Goal: Task Accomplishment & Management: Use online tool/utility

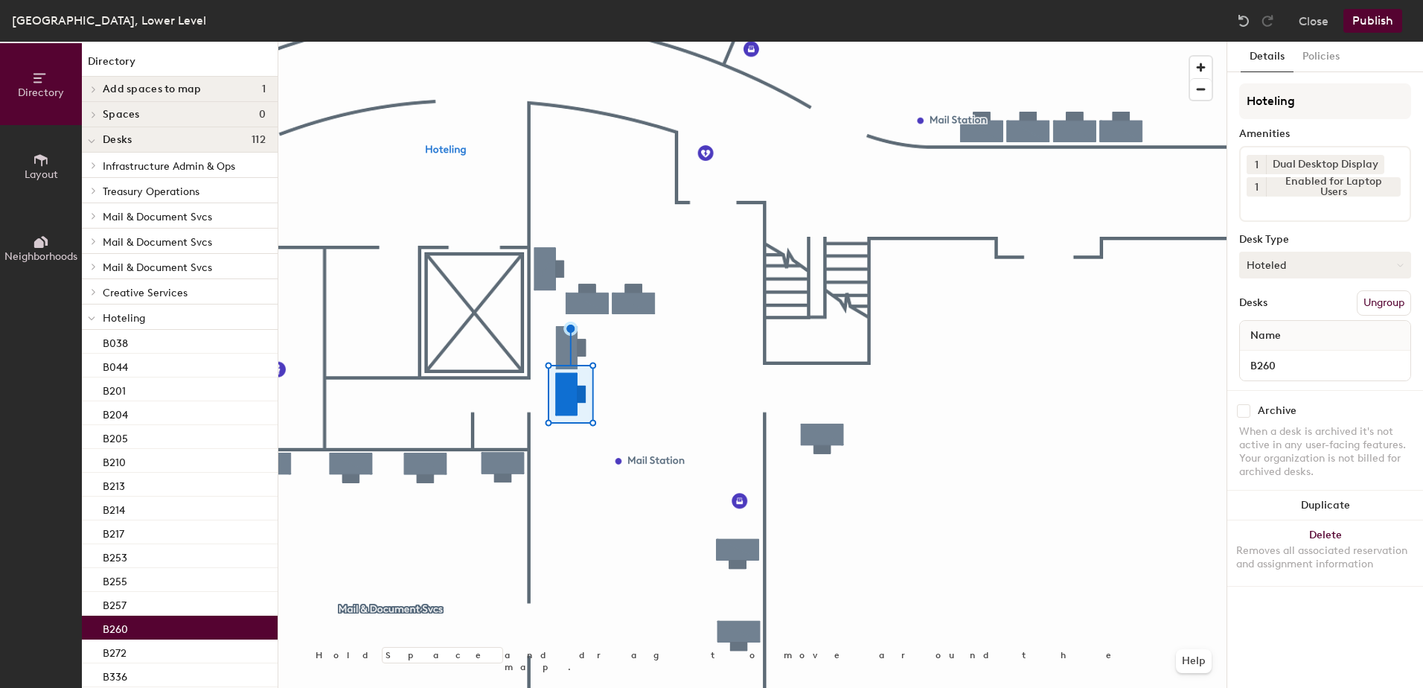
click at [1324, 263] on button "Hoteled" at bounding box center [1325, 265] width 172 height 27
drag, startPoint x: 1279, startPoint y: 305, endPoint x: 1289, endPoint y: 306, distance: 9.7
click at [1280, 306] on div "Assigned" at bounding box center [1314, 311] width 149 height 22
click at [1385, 310] on button "Ungroup" at bounding box center [1384, 302] width 54 height 25
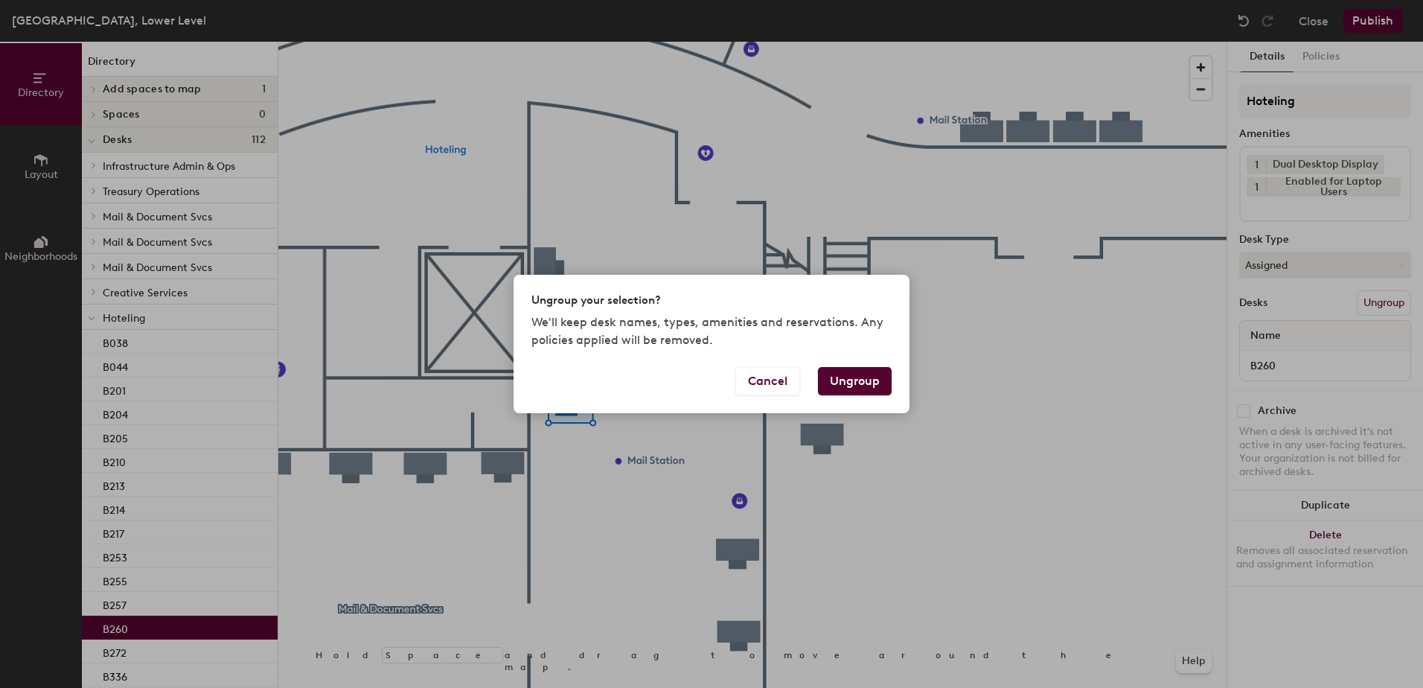
click at [866, 374] on button "Ungroup" at bounding box center [855, 381] width 74 height 28
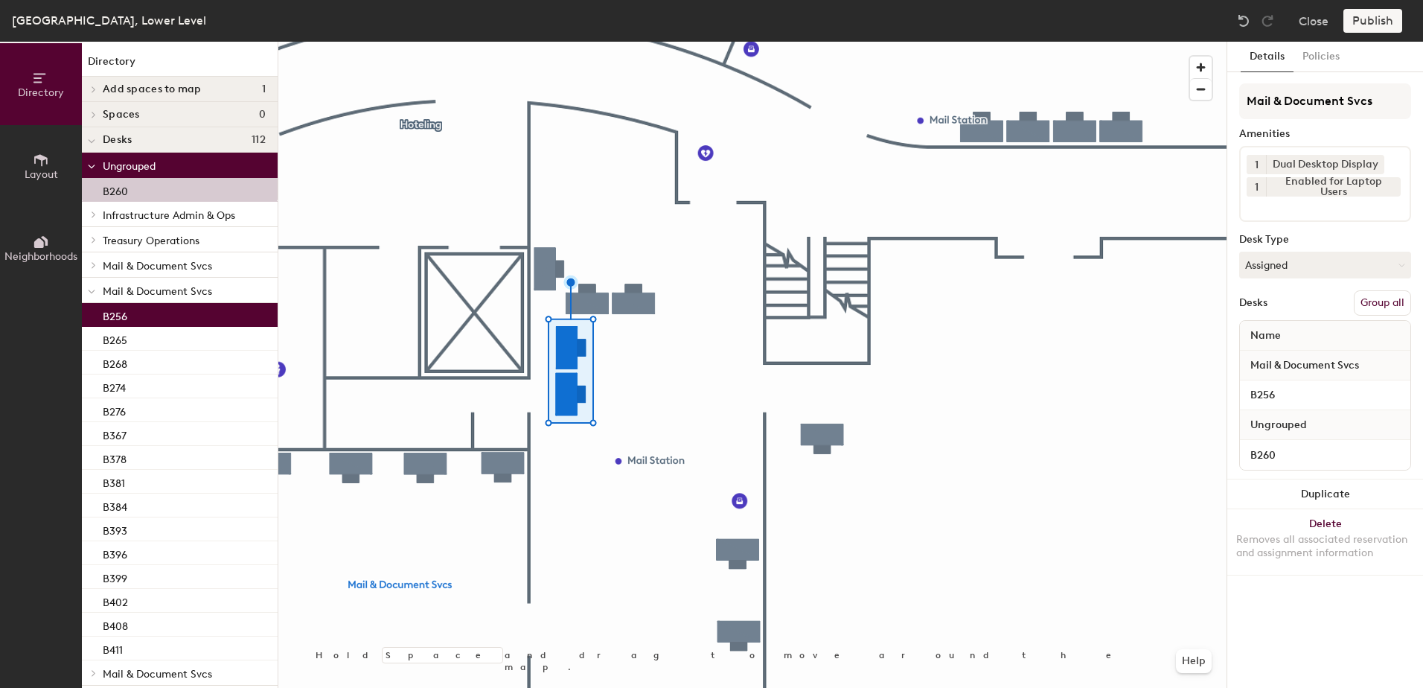
click at [1386, 305] on button "Group all" at bounding box center [1382, 302] width 57 height 25
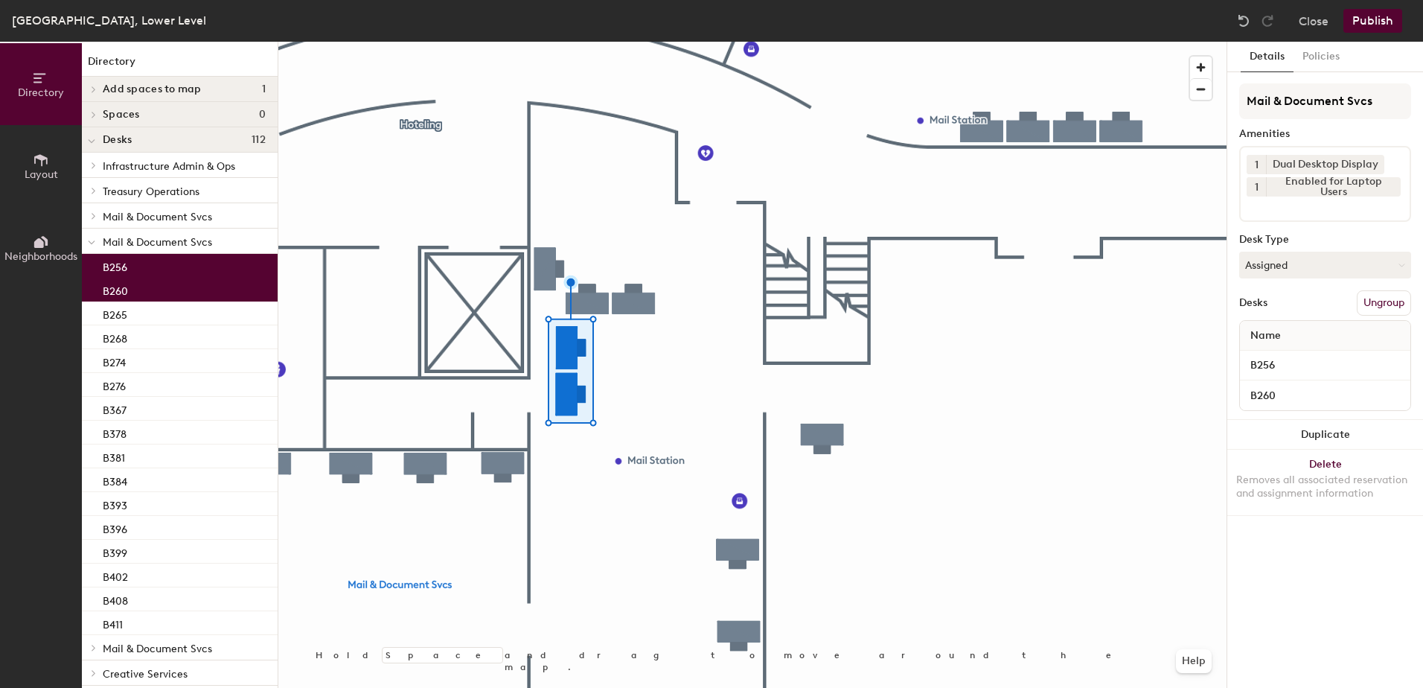
click at [1358, 6] on div "[GEOGRAPHIC_DATA], Lower Level Close Publish" at bounding box center [711, 21] width 1423 height 42
click at [1359, 22] on button "Publish" at bounding box center [1372, 21] width 59 height 24
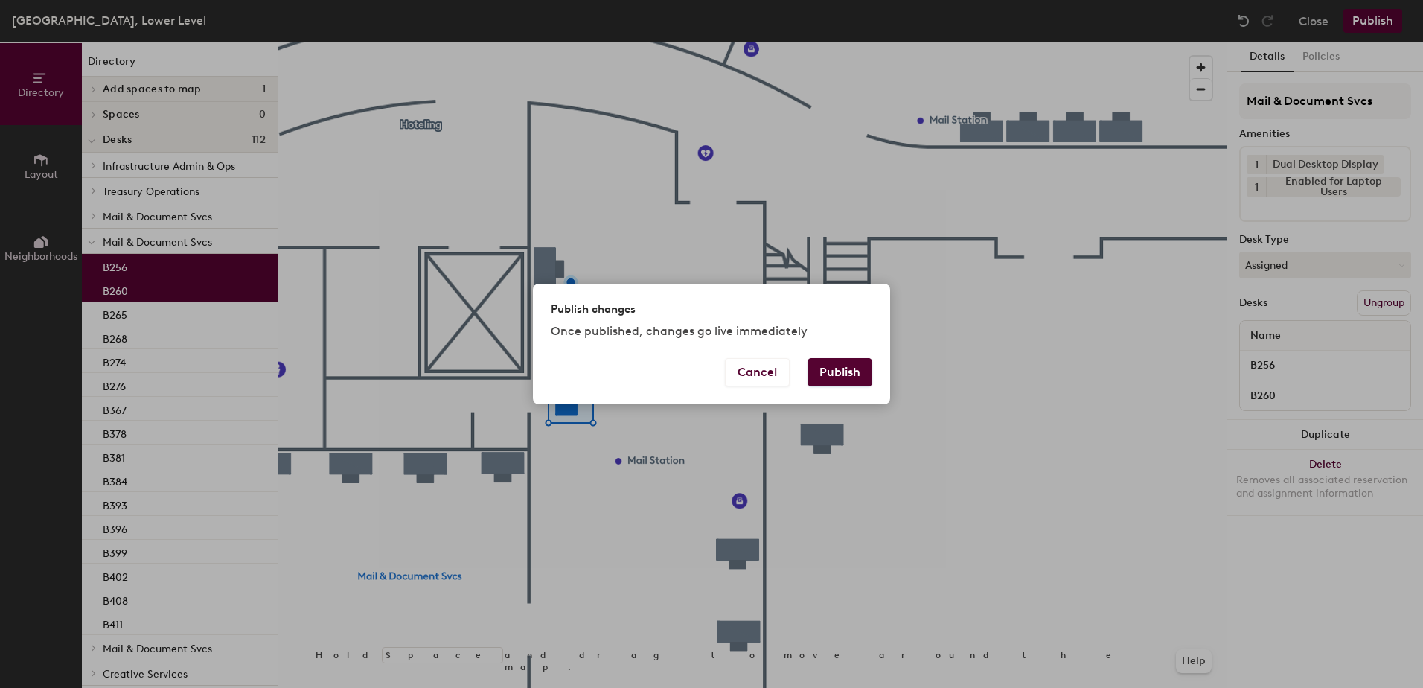
click at [813, 372] on button "Publish" at bounding box center [839, 372] width 65 height 28
